Goal: Task Accomplishment & Management: Complete application form

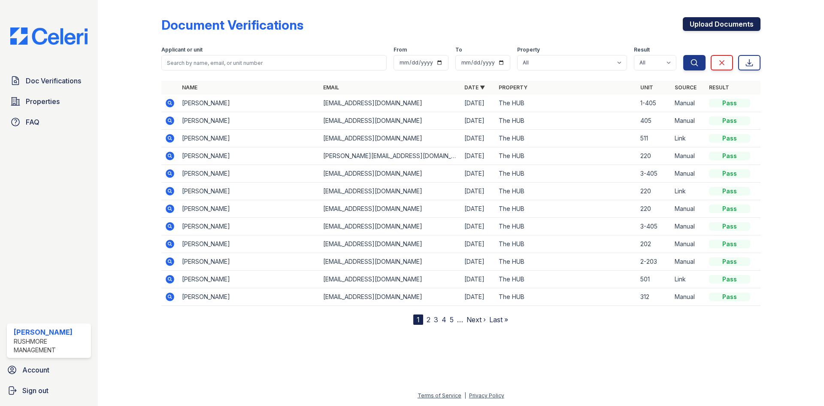
click at [698, 22] on link "Upload Documents" at bounding box center [722, 24] width 78 height 14
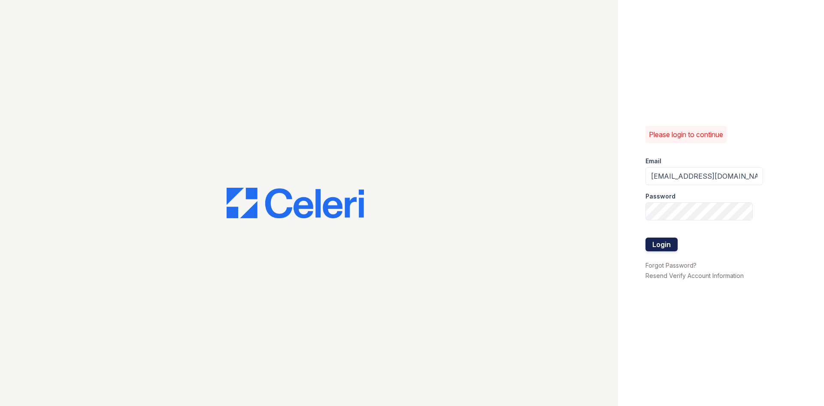
click at [672, 243] on button "Login" at bounding box center [662, 244] width 32 height 14
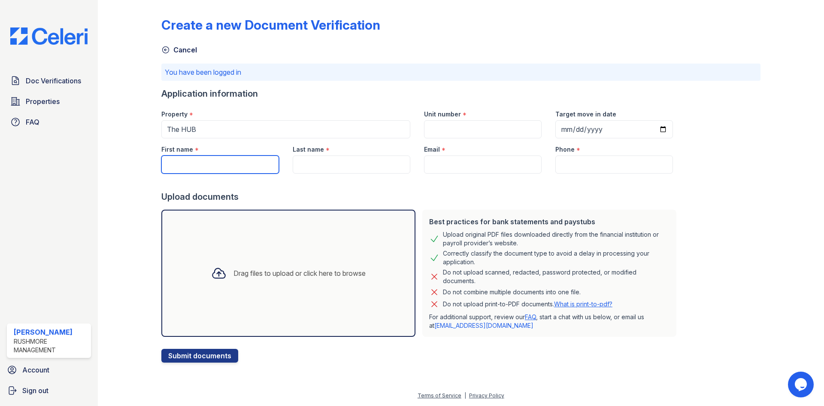
click at [185, 167] on input "First name" at bounding box center [220, 164] width 118 height 18
type input "Michael"
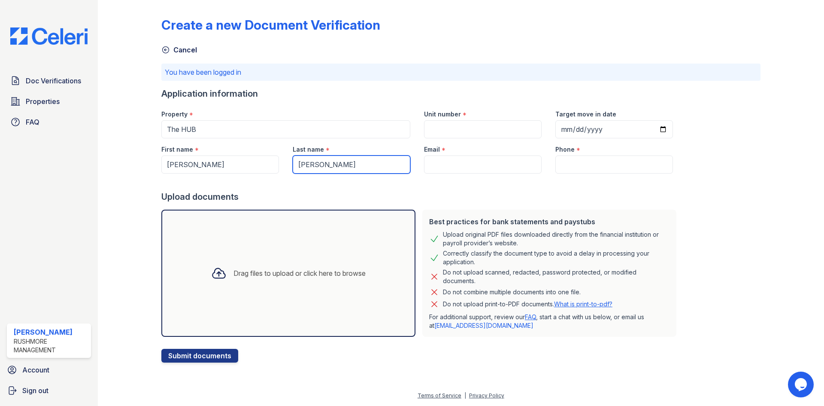
type input "Pizzi"
drag, startPoint x: 453, startPoint y: 164, endPoint x: 448, endPoint y: 167, distance: 6.0
click at [453, 164] on input "Email" at bounding box center [483, 164] width 118 height 18
paste input "mrpizzi@gmail.com"
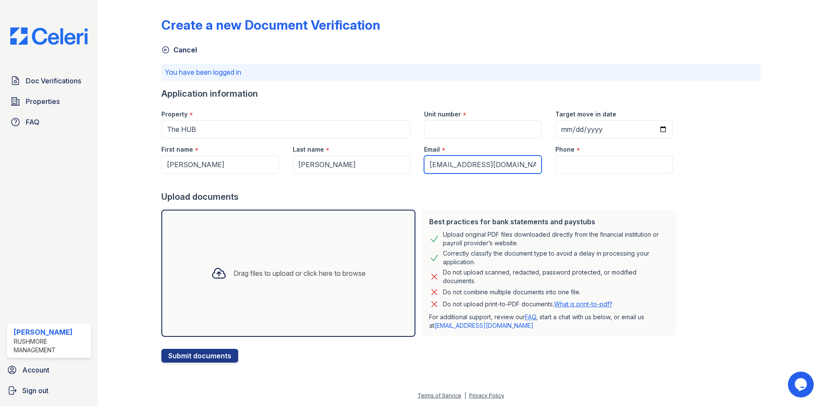
type input "mrpizzi@gmail.com"
click at [565, 168] on input "Phone" at bounding box center [615, 164] width 118 height 18
paste input "+1 (215) 779-0857"
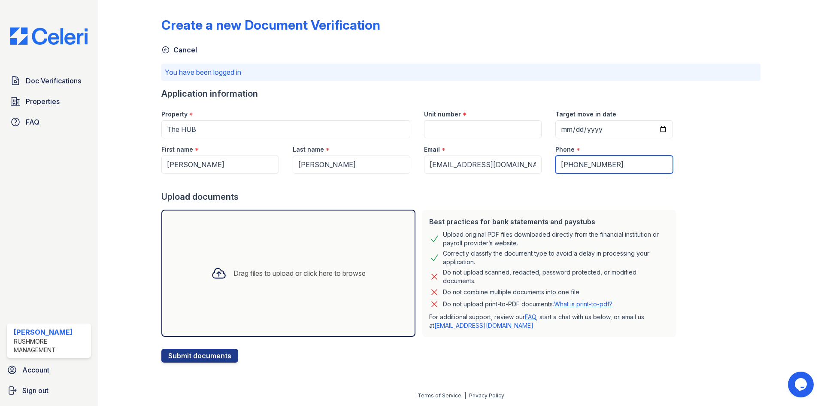
type input "+1 (215) 779-0857"
click at [459, 132] on input "Unit number" at bounding box center [483, 129] width 118 height 18
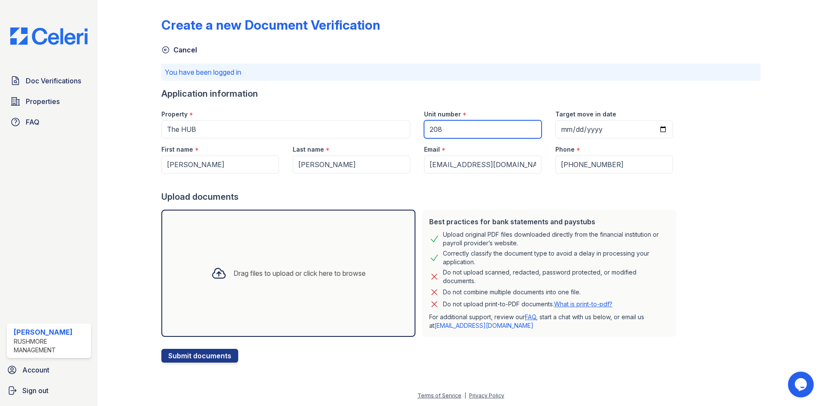
type input "208"
click at [461, 100] on form "Application information Property * The HUB Unit number * 208 Target move in dat…" at bounding box center [420, 225] width 519 height 275
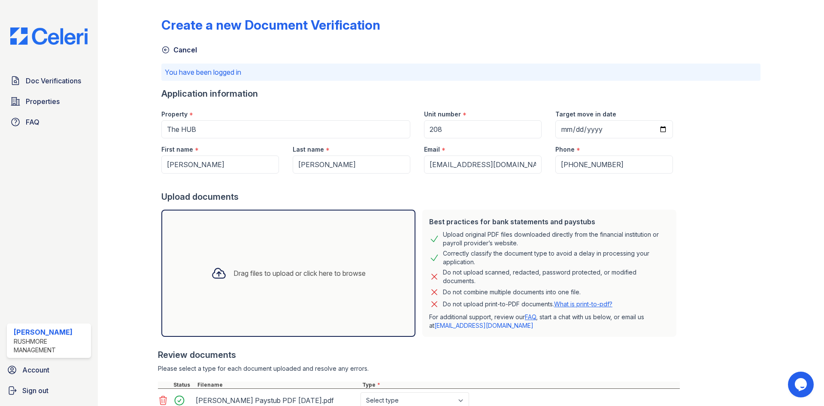
scroll to position [158, 0]
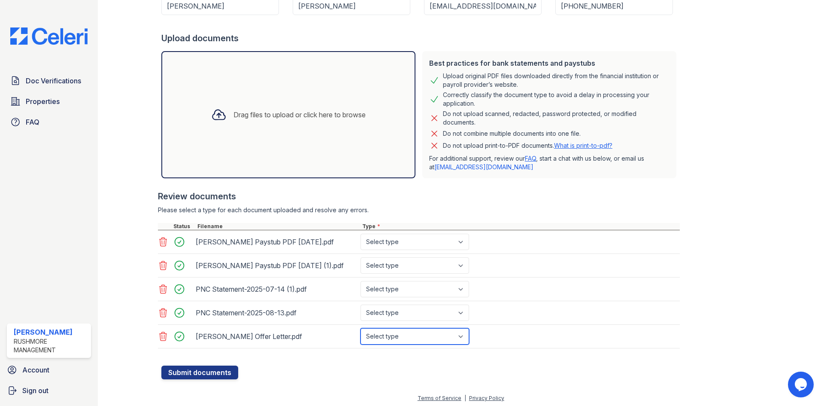
click at [422, 337] on select "Select type Paystub Bank Statement Offer Letter Tax Documents Benefit Award Let…" at bounding box center [415, 336] width 109 height 16
select select "offer_letter"
click at [361, 328] on select "Select type Paystub Bank Statement Offer Letter Tax Documents Benefit Award Let…" at bounding box center [415, 336] width 109 height 16
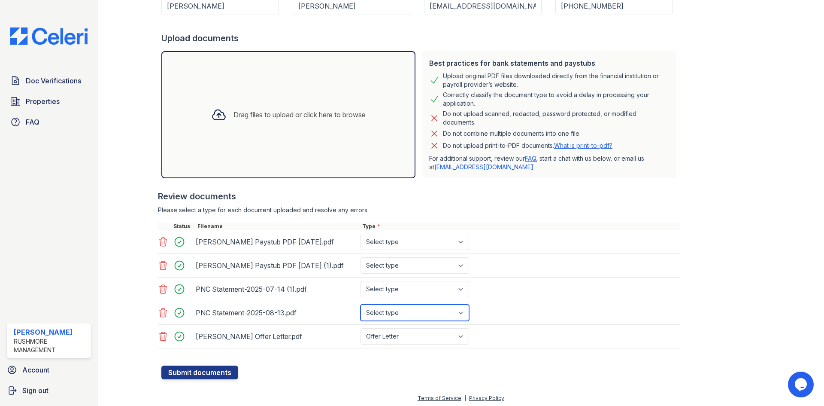
click at [384, 313] on select "Select type Paystub Bank Statement Offer Letter Tax Documents Benefit Award Let…" at bounding box center [415, 312] width 109 height 16
select select "bank_statement"
click at [361, 304] on select "Select type Paystub Bank Statement Offer Letter Tax Documents Benefit Award Let…" at bounding box center [415, 312] width 109 height 16
click at [382, 286] on select "Select type Paystub Bank Statement Offer Letter Tax Documents Benefit Award Let…" at bounding box center [415, 289] width 109 height 16
select select "bank_statement"
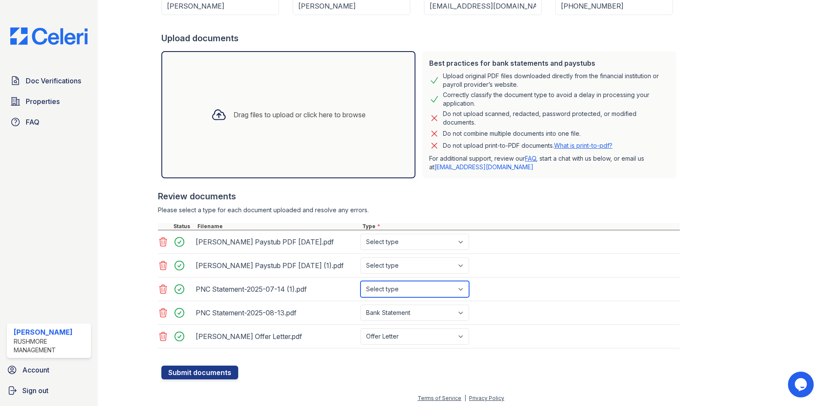
click at [361, 281] on select "Select type Paystub Bank Statement Offer Letter Tax Documents Benefit Award Let…" at bounding box center [415, 289] width 109 height 16
click at [163, 261] on icon at bounding box center [163, 265] width 7 height 9
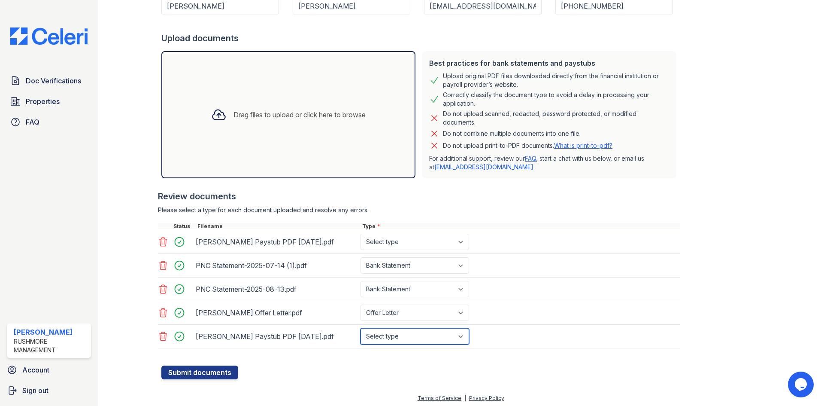
click at [447, 342] on select "Select type Paystub Bank Statement Offer Letter Tax Documents Benefit Award Let…" at bounding box center [415, 336] width 109 height 16
select select "paystub"
click at [361, 328] on select "Select type Paystub Bank Statement Offer Letter Tax Documents Benefit Award Let…" at bounding box center [415, 336] width 109 height 16
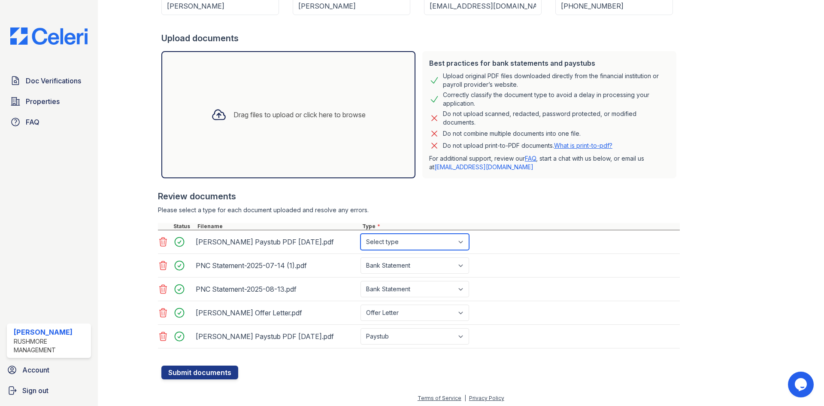
click at [401, 241] on select "Select type Paystub Bank Statement Offer Letter Tax Documents Benefit Award Let…" at bounding box center [415, 242] width 109 height 16
select select "paystub"
click at [361, 234] on select "Select type Paystub Bank Statement Offer Letter Tax Documents Benefit Award Let…" at bounding box center [415, 242] width 109 height 16
click at [194, 371] on button "Submit documents" at bounding box center [199, 372] width 77 height 14
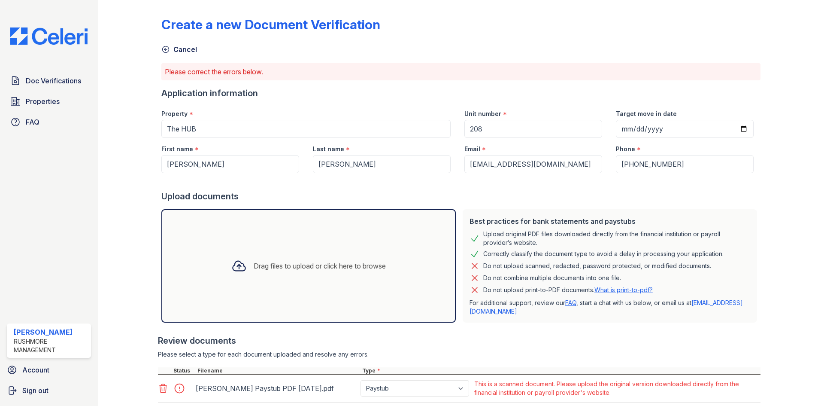
scroll to position [0, 0]
